Goal: Task Accomplishment & Management: Use online tool/utility

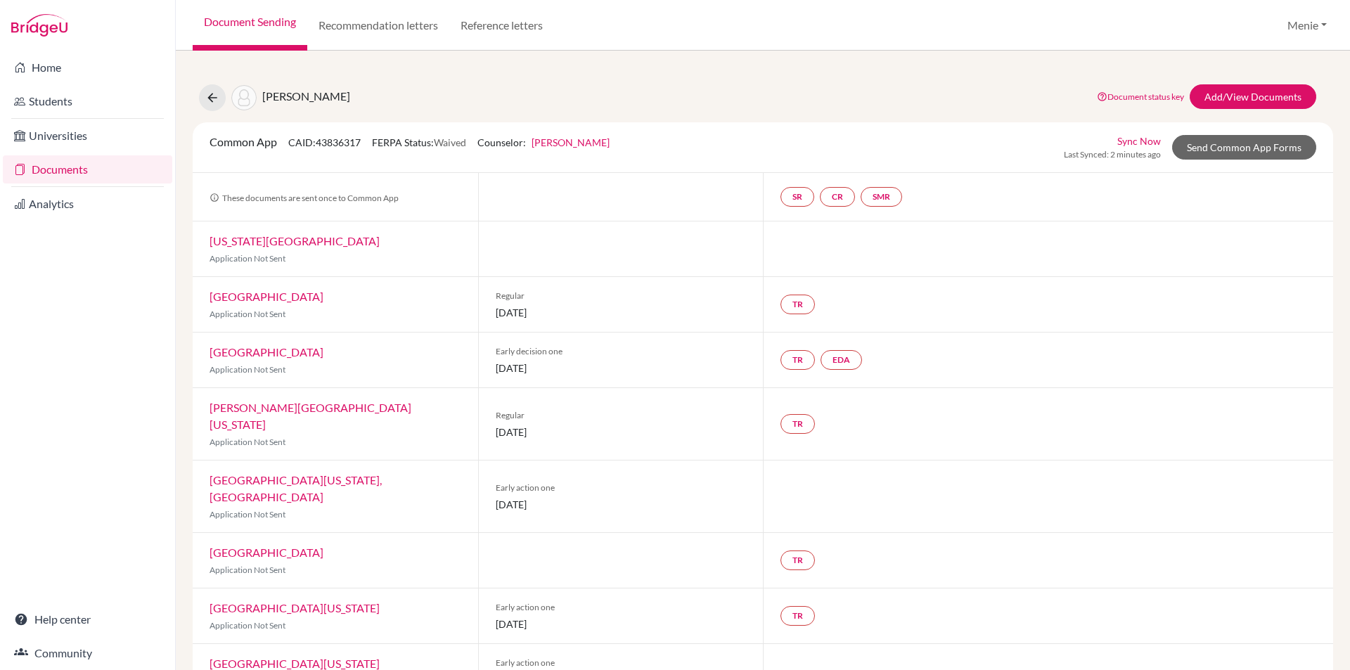
click at [62, 167] on link "Documents" at bounding box center [87, 169] width 169 height 28
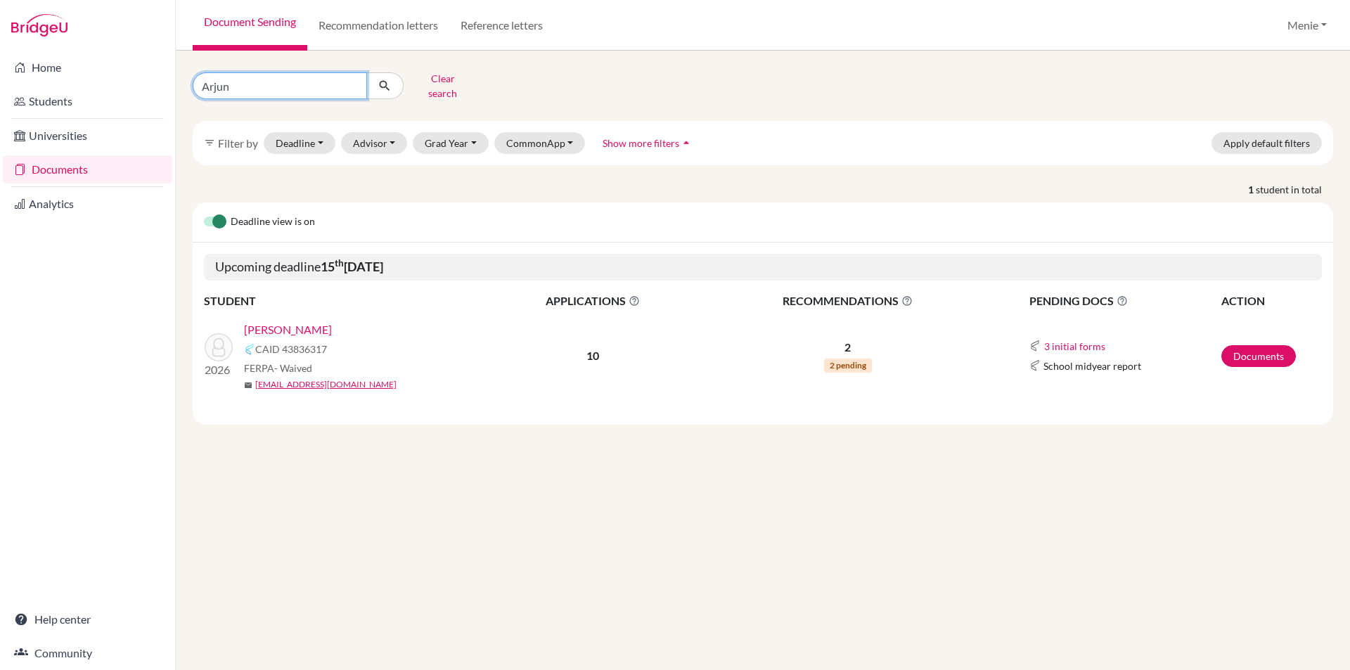
drag, startPoint x: 241, startPoint y: 86, endPoint x: -73, endPoint y: 86, distance: 313.7
click at [0, 86] on html "Home Students Universities Documents Analytics Help center Community Document S…" at bounding box center [675, 335] width 1350 height 670
type input "Hamza"
click at [390, 79] on icon "submit" at bounding box center [385, 86] width 14 height 14
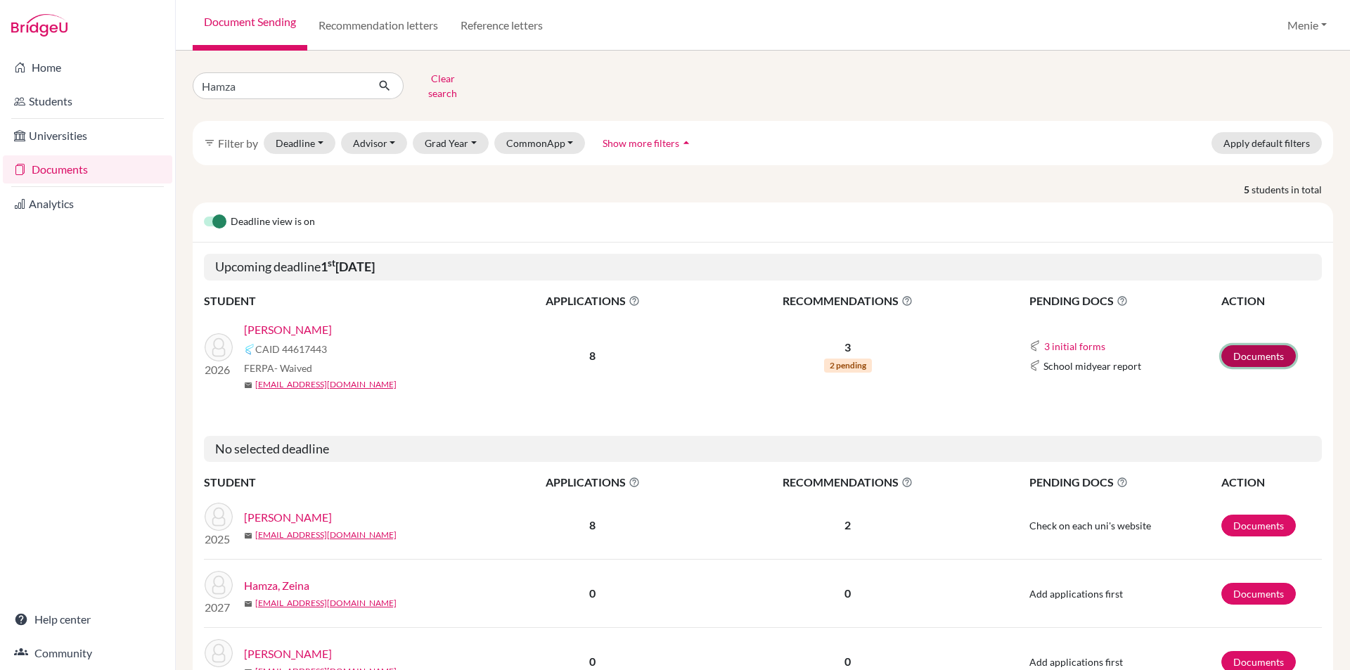
click at [1251, 345] on link "Documents" at bounding box center [1259, 356] width 75 height 22
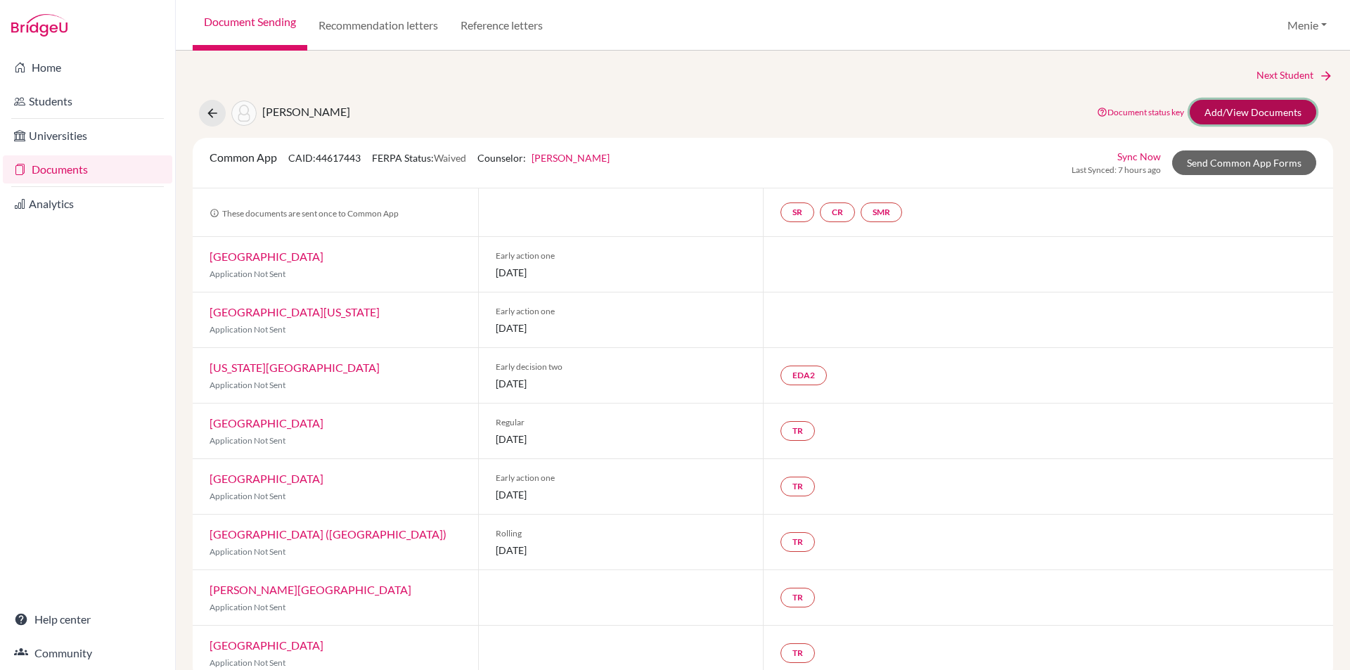
click at [1224, 109] on link "Add/View Documents" at bounding box center [1253, 112] width 127 height 25
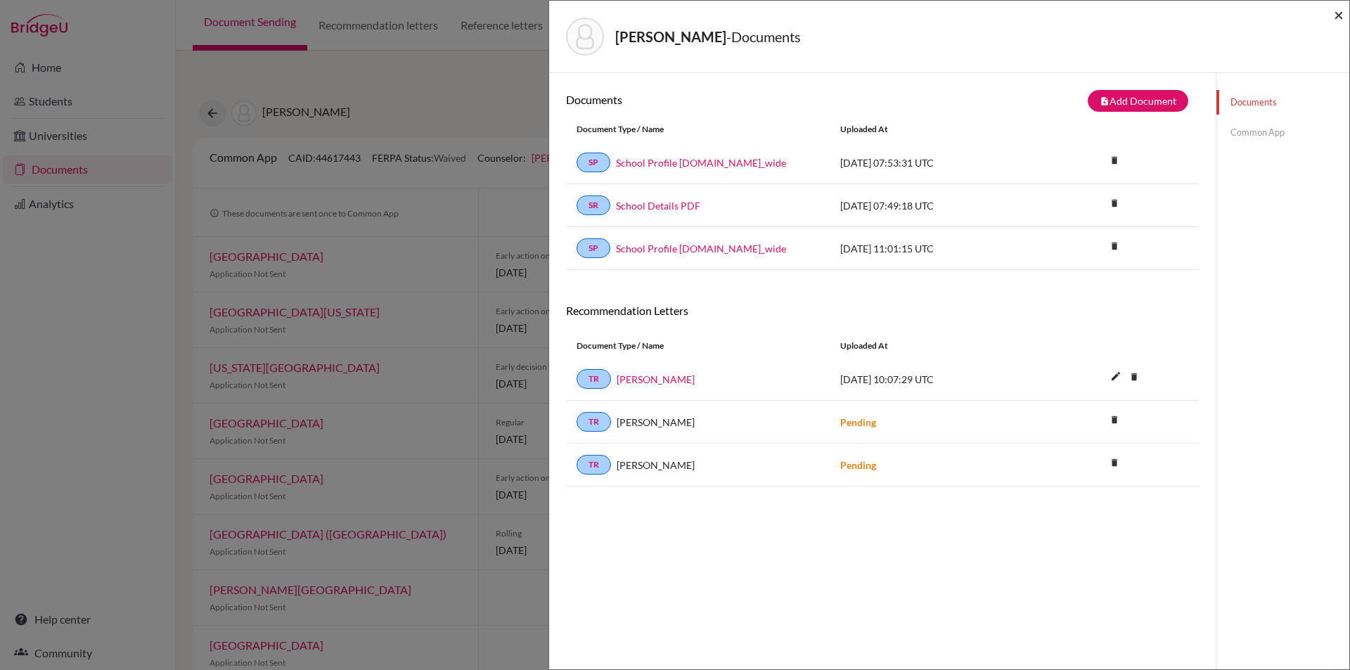
click at [1337, 14] on span "×" at bounding box center [1339, 14] width 10 height 20
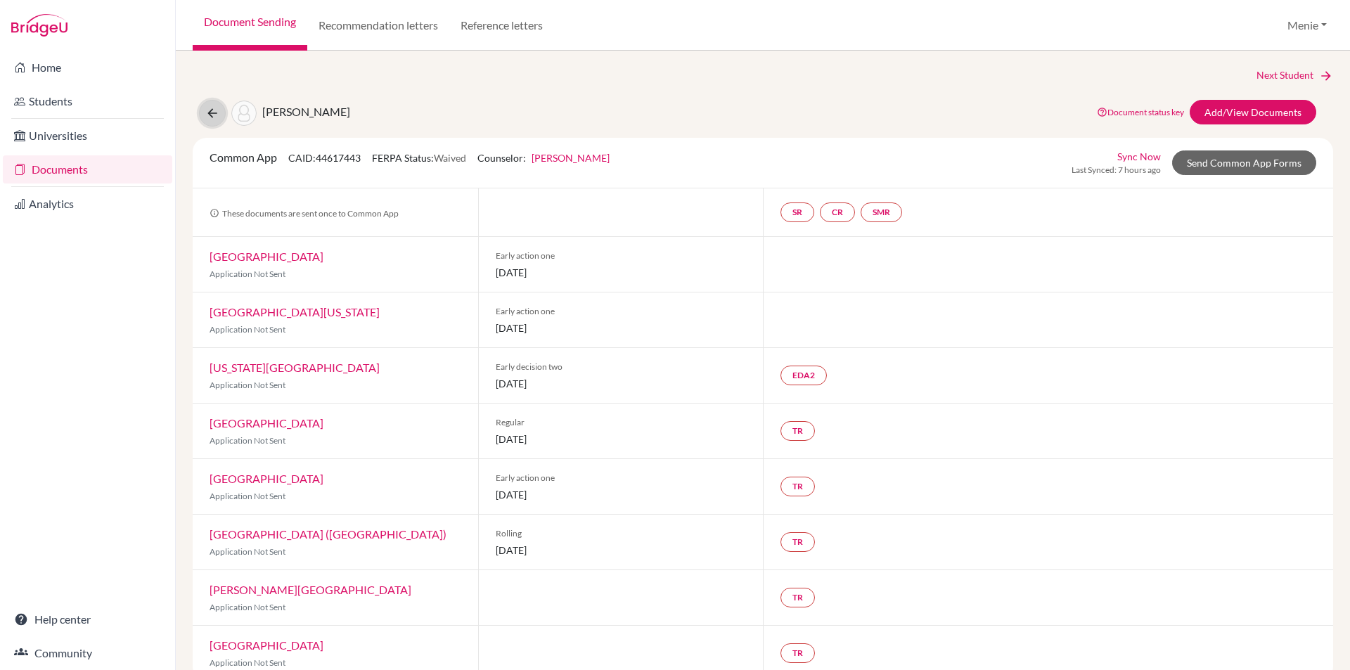
click at [215, 112] on icon at bounding box center [212, 113] width 14 height 14
